Goal: Information Seeking & Learning: Learn about a topic

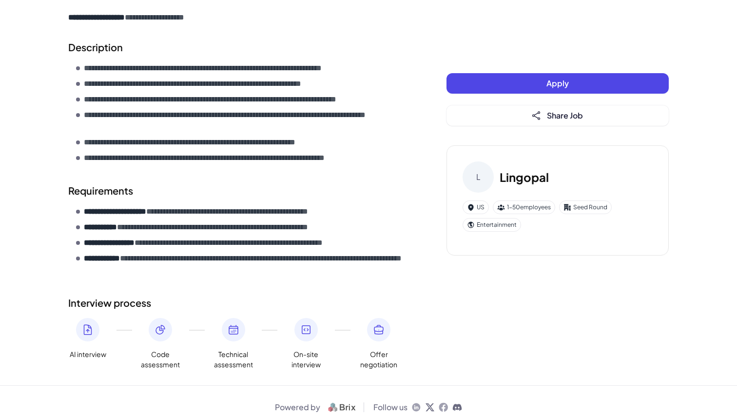
scroll to position [329, 0]
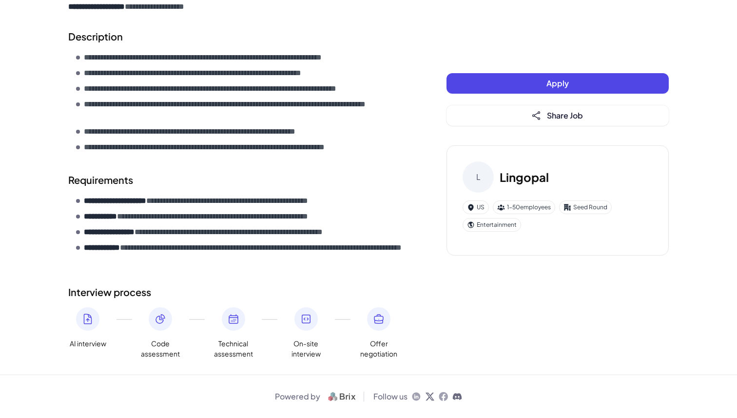
click at [303, 315] on icon at bounding box center [306, 319] width 12 height 12
click at [90, 315] on icon at bounding box center [87, 319] width 7 height 10
click at [156, 319] on icon at bounding box center [161, 319] width 12 height 12
click at [233, 323] on icon at bounding box center [234, 319] width 12 height 12
click at [309, 314] on icon at bounding box center [306, 319] width 12 height 12
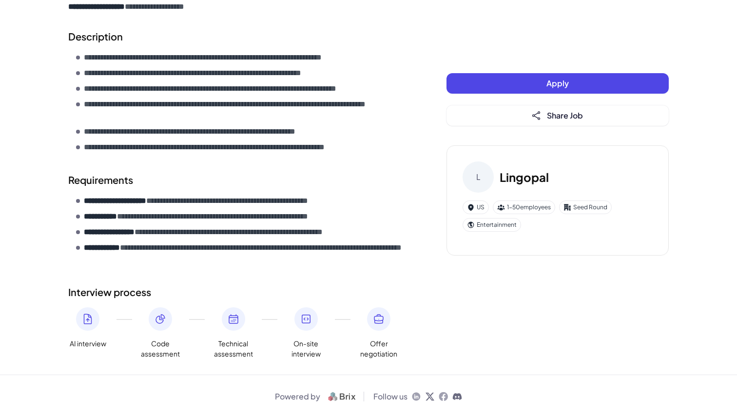
click at [374, 320] on icon at bounding box center [378, 318] width 9 height 9
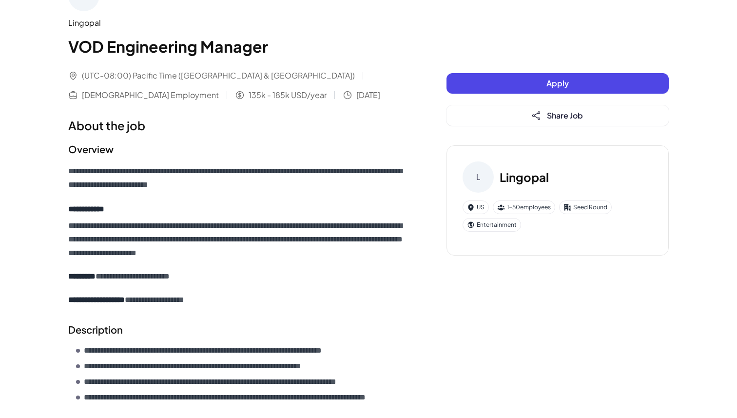
scroll to position [0, 0]
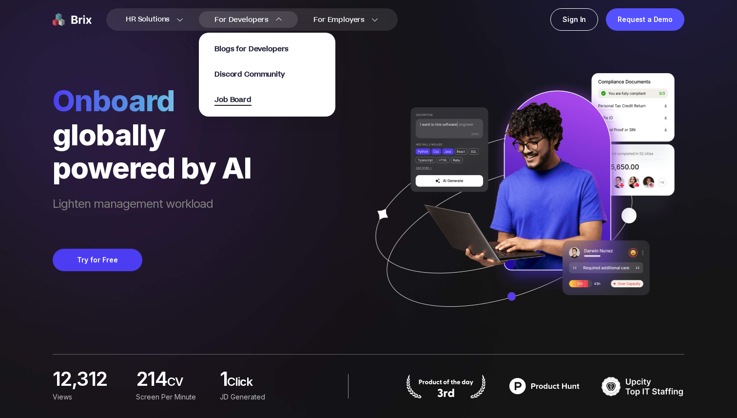
click at [236, 98] on span "Job Board" at bounding box center [233, 100] width 37 height 11
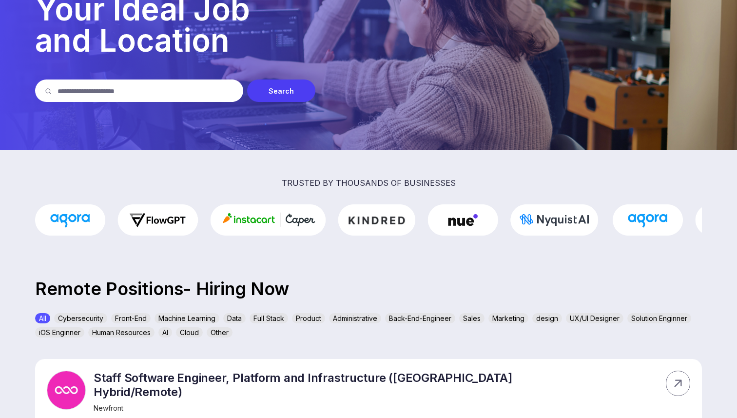
scroll to position [97, 0]
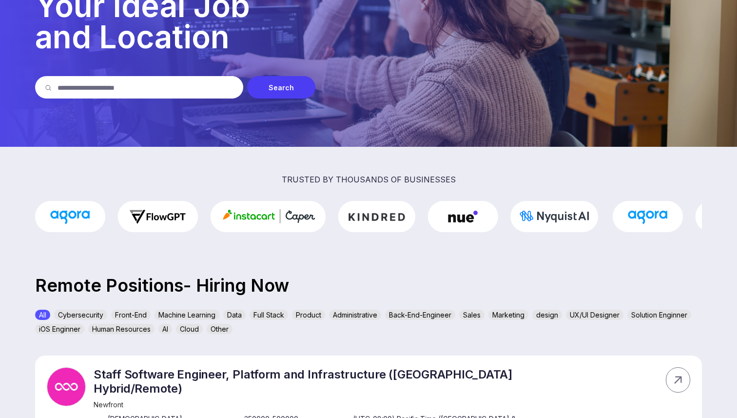
click at [187, 89] on input "text" at bounding box center [146, 87] width 176 height 22
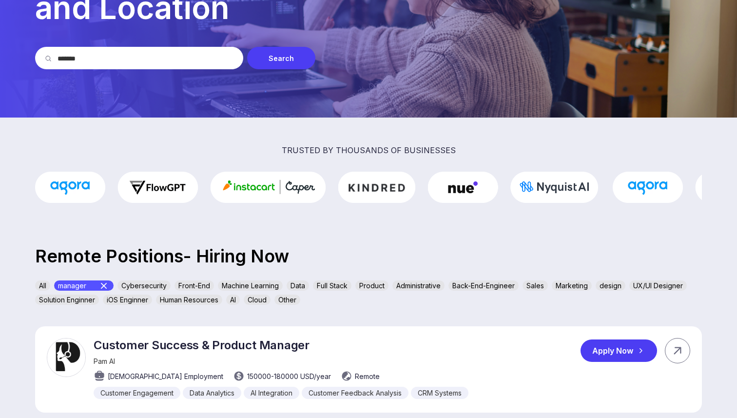
scroll to position [40, 0]
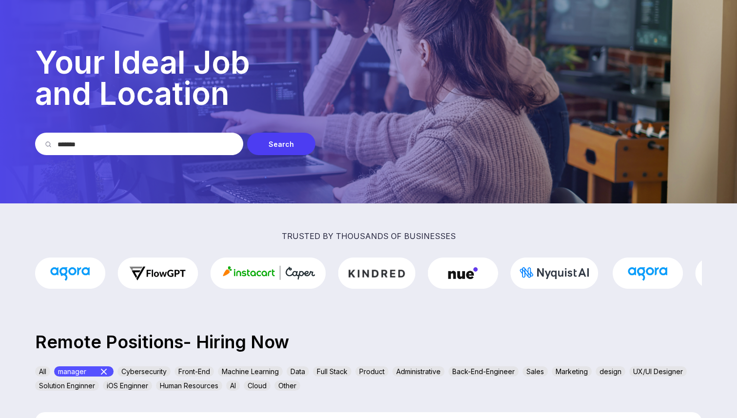
click at [60, 140] on input "*******" at bounding box center [146, 144] width 176 height 22
type input "**********"
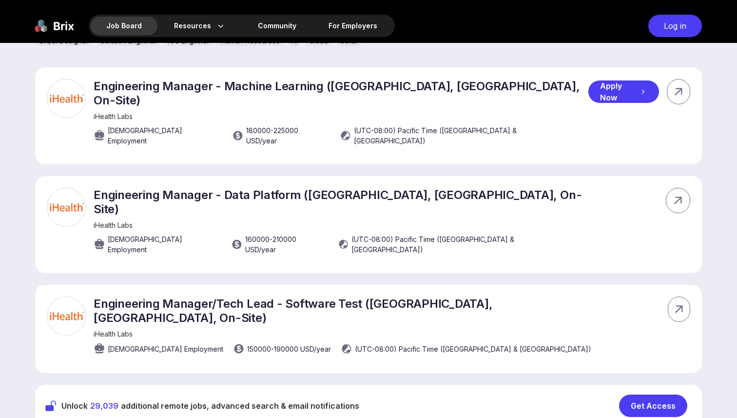
scroll to position [384, 0]
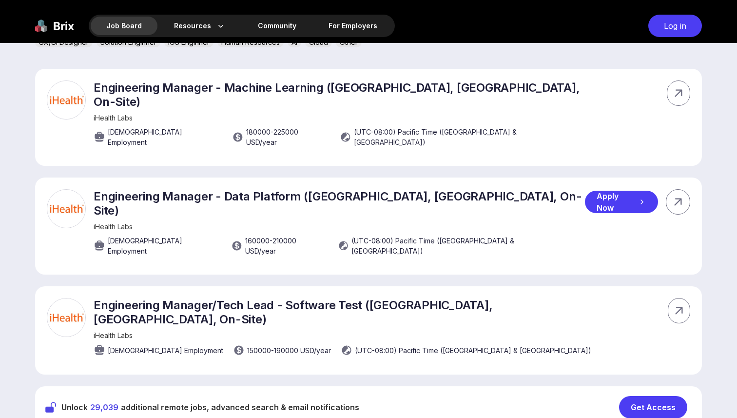
click at [173, 189] on p "Engineering Manager - Data Platform (Sunnyvale, CA, On-Site)" at bounding box center [339, 203] width 491 height 28
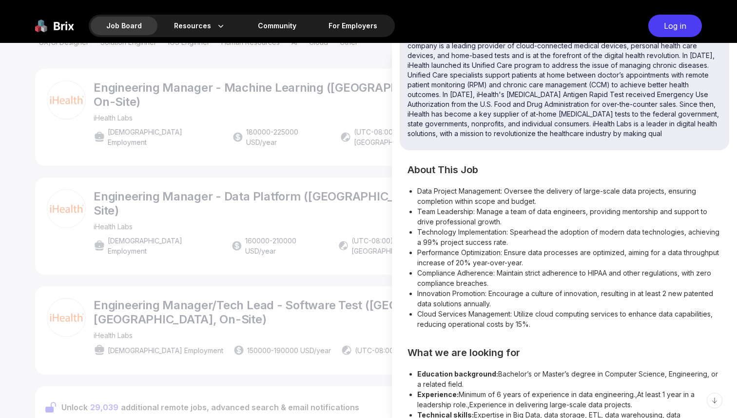
scroll to position [244, 0]
